Goal: Information Seeking & Learning: Learn about a topic

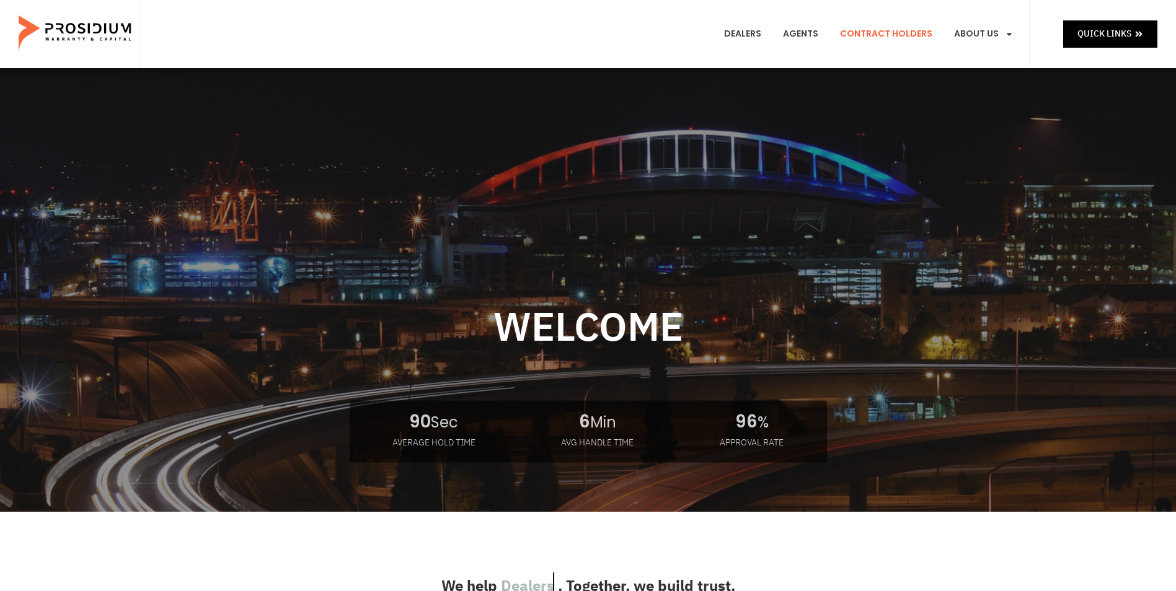
click at [900, 32] on link "Contract Holders" at bounding box center [885, 34] width 111 height 46
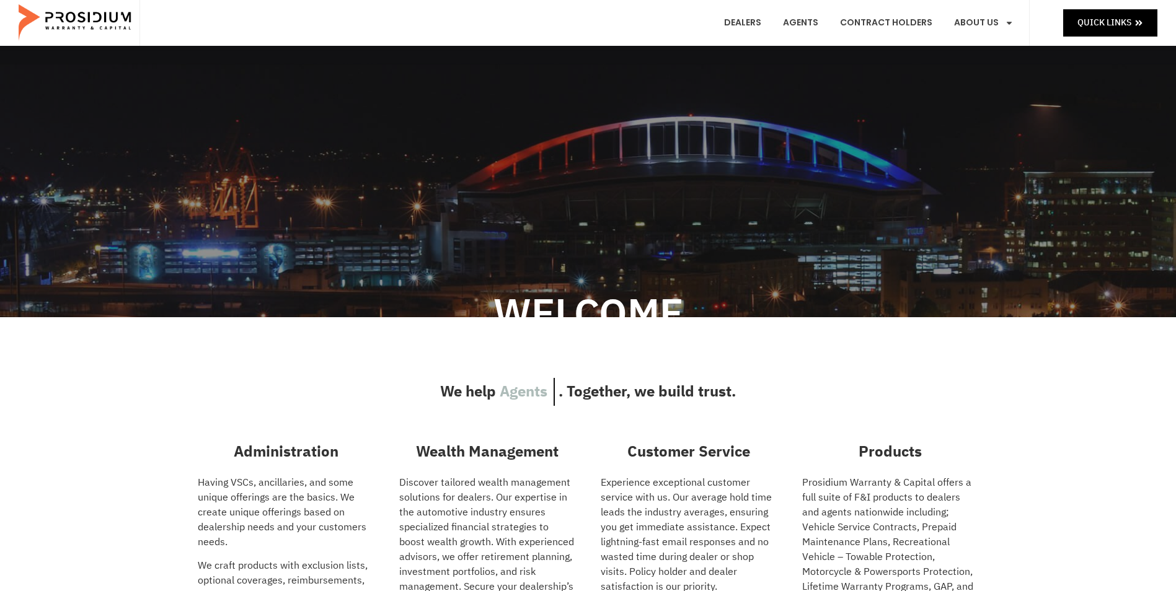
scroll to position [124, 0]
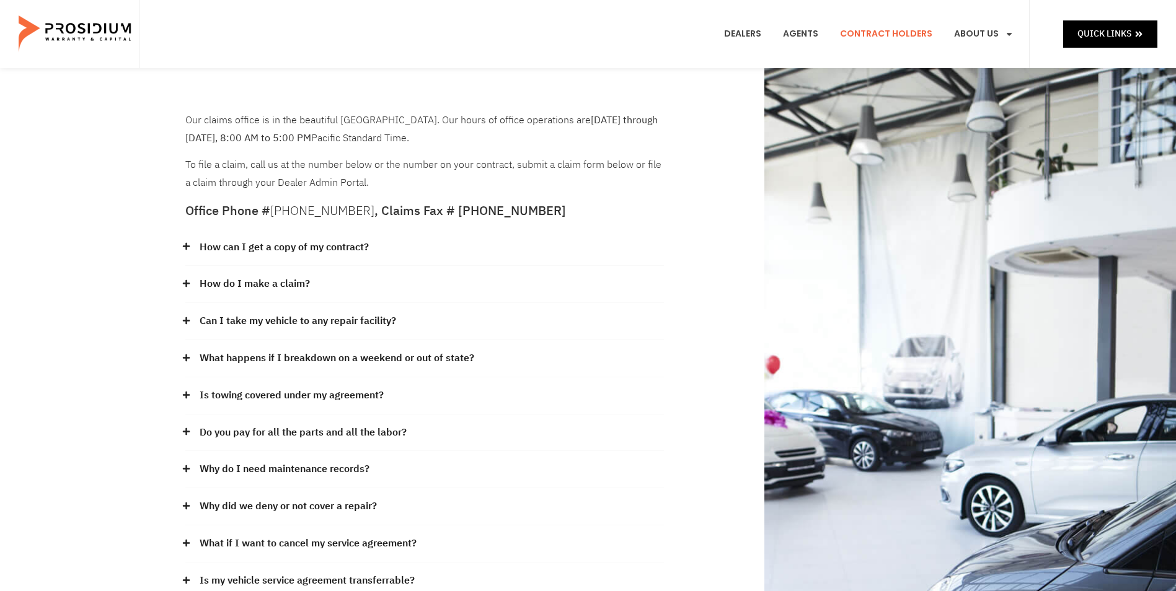
click at [291, 321] on link "Can I take my vehicle to any repair facility?" at bounding box center [298, 321] width 196 height 18
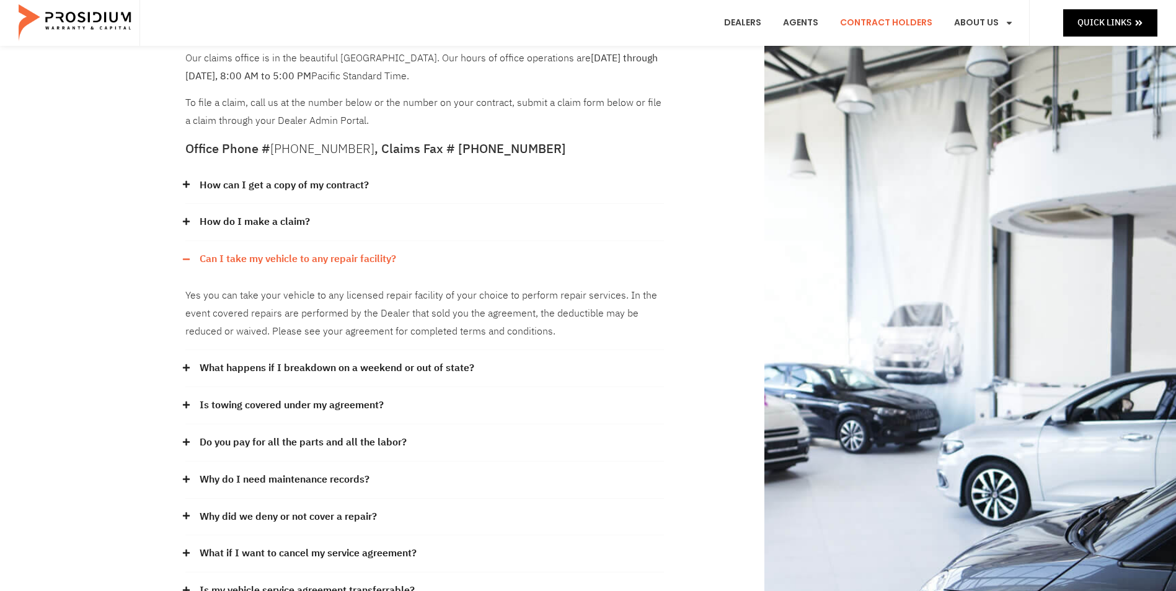
scroll to position [124, 0]
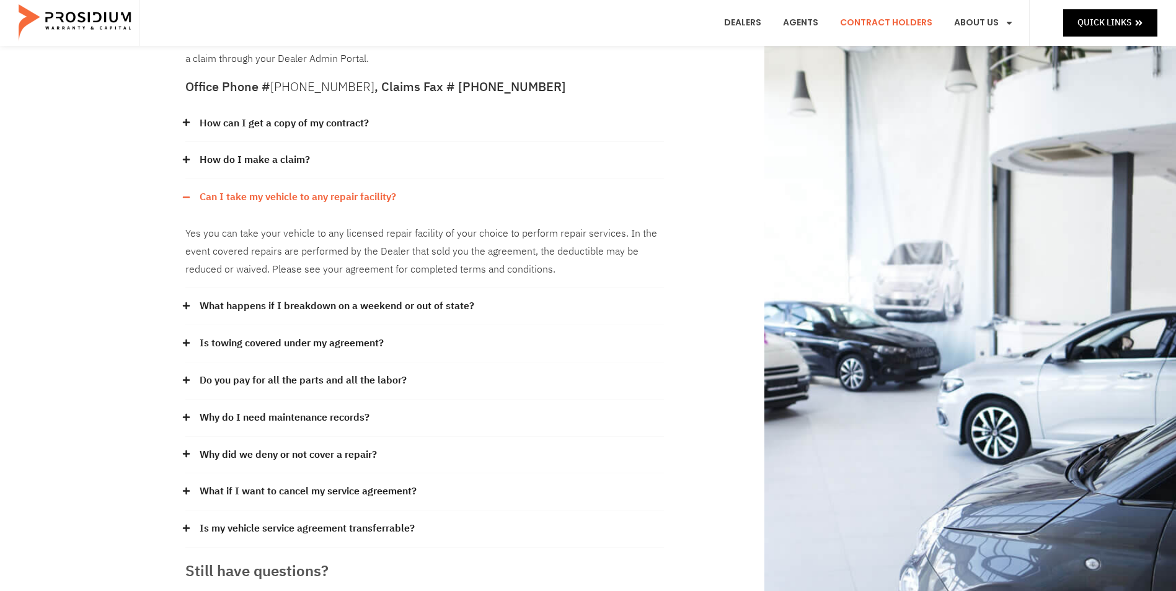
click at [374, 380] on link "Do you pay for all the parts and all the labor?" at bounding box center [303, 381] width 207 height 18
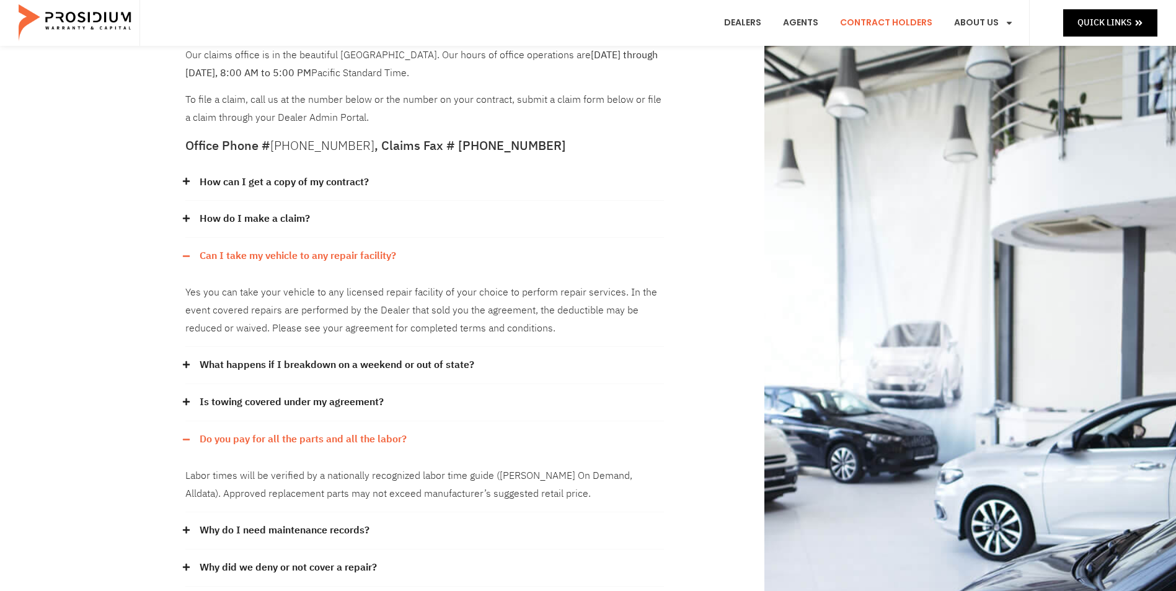
scroll to position [0, 0]
